Goal: Task Accomplishment & Management: Complete application form

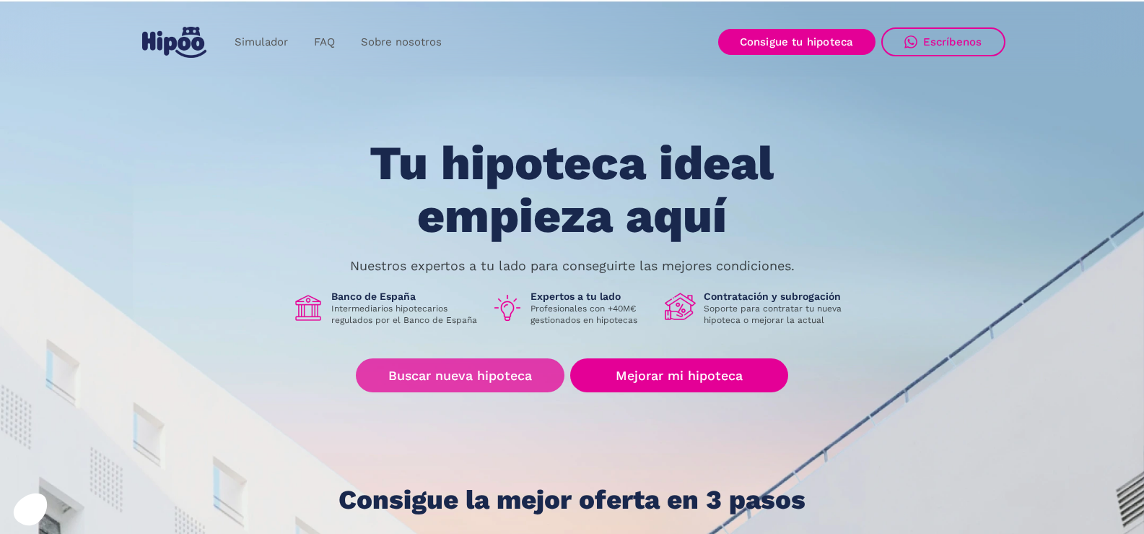
click at [464, 370] on link "Buscar nueva hipoteca" at bounding box center [460, 375] width 209 height 34
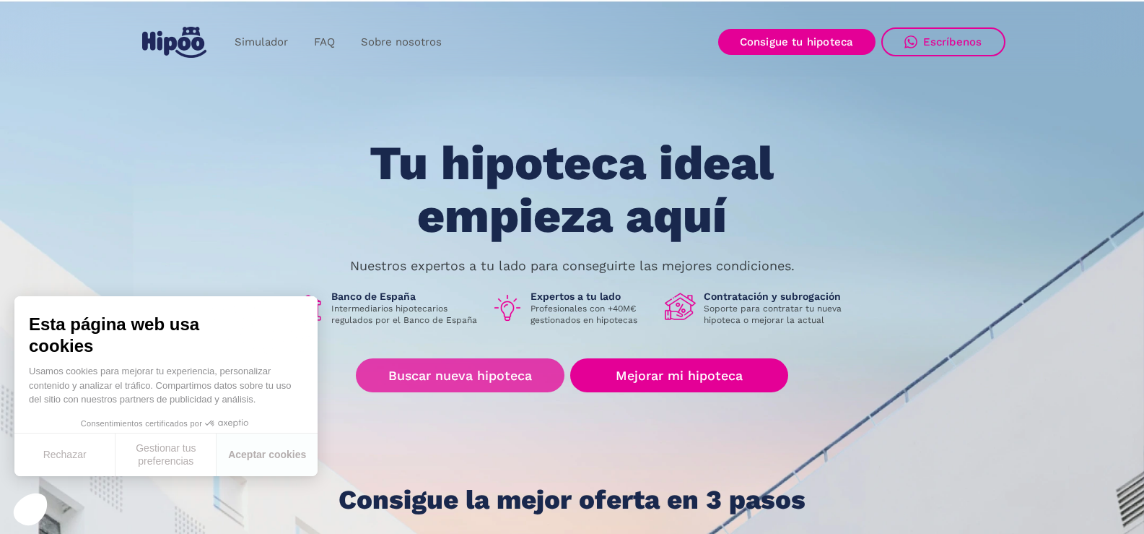
click at [500, 377] on link "Buscar nueva hipoteca" at bounding box center [460, 375] width 209 height 34
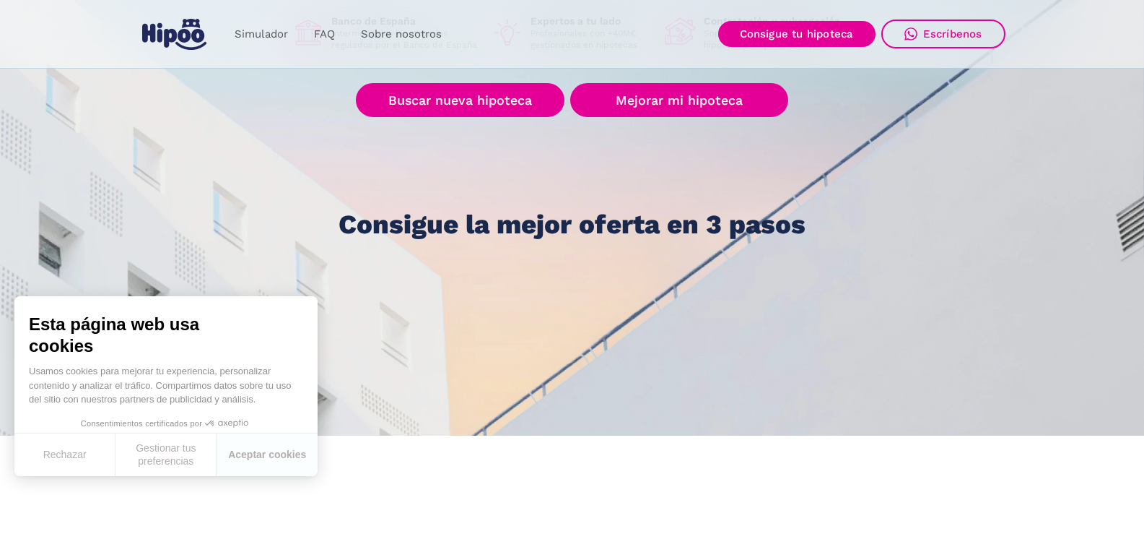
scroll to position [289, 0]
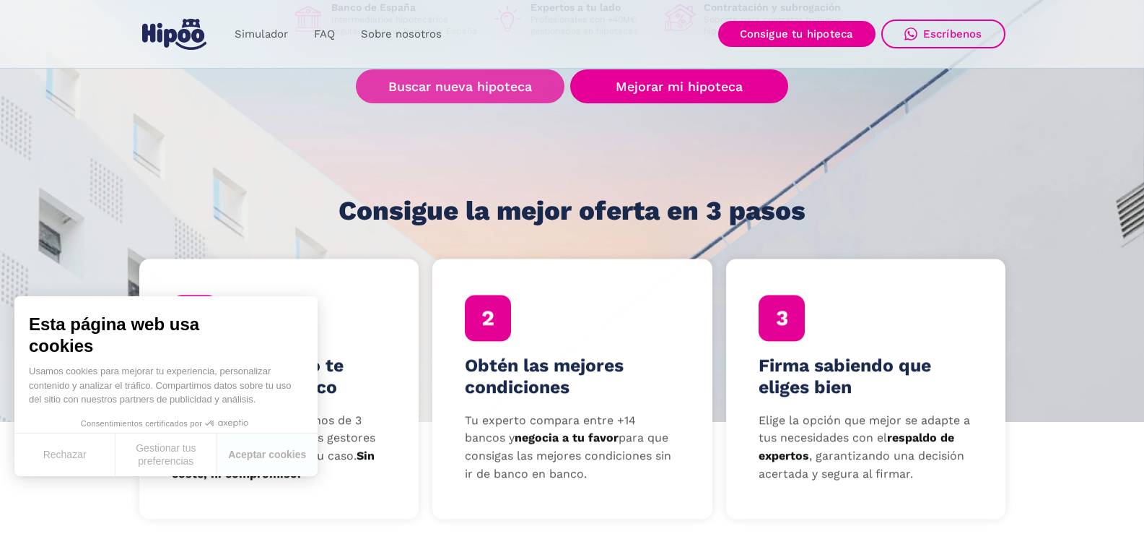
click at [461, 90] on link "Buscar nueva hipoteca" at bounding box center [460, 86] width 209 height 34
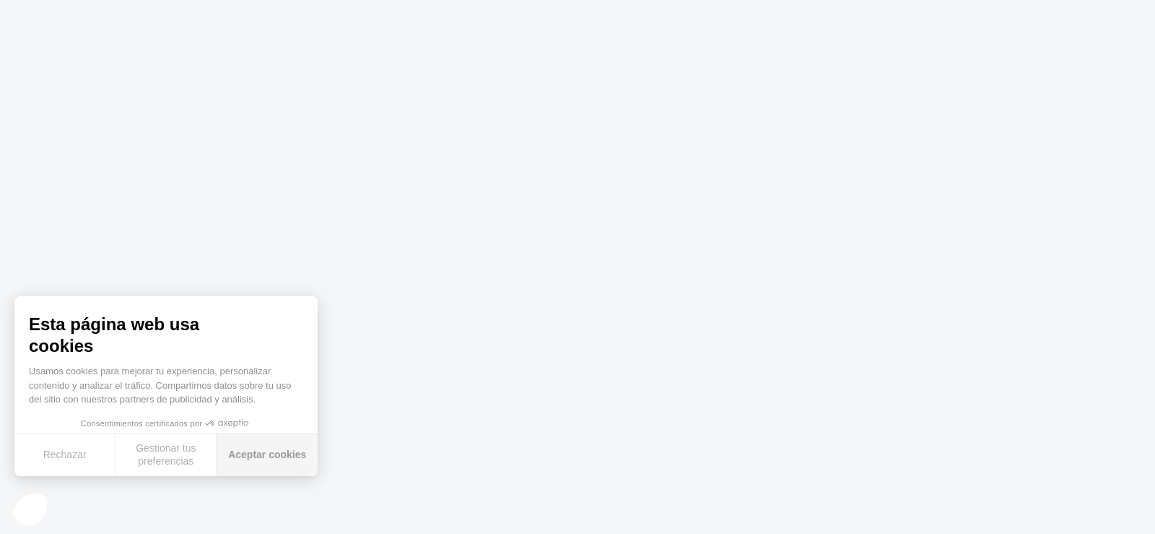
click at [257, 450] on button "Aceptar cookies" at bounding box center [267, 454] width 101 height 43
